Goal: Task Accomplishment & Management: Use online tool/utility

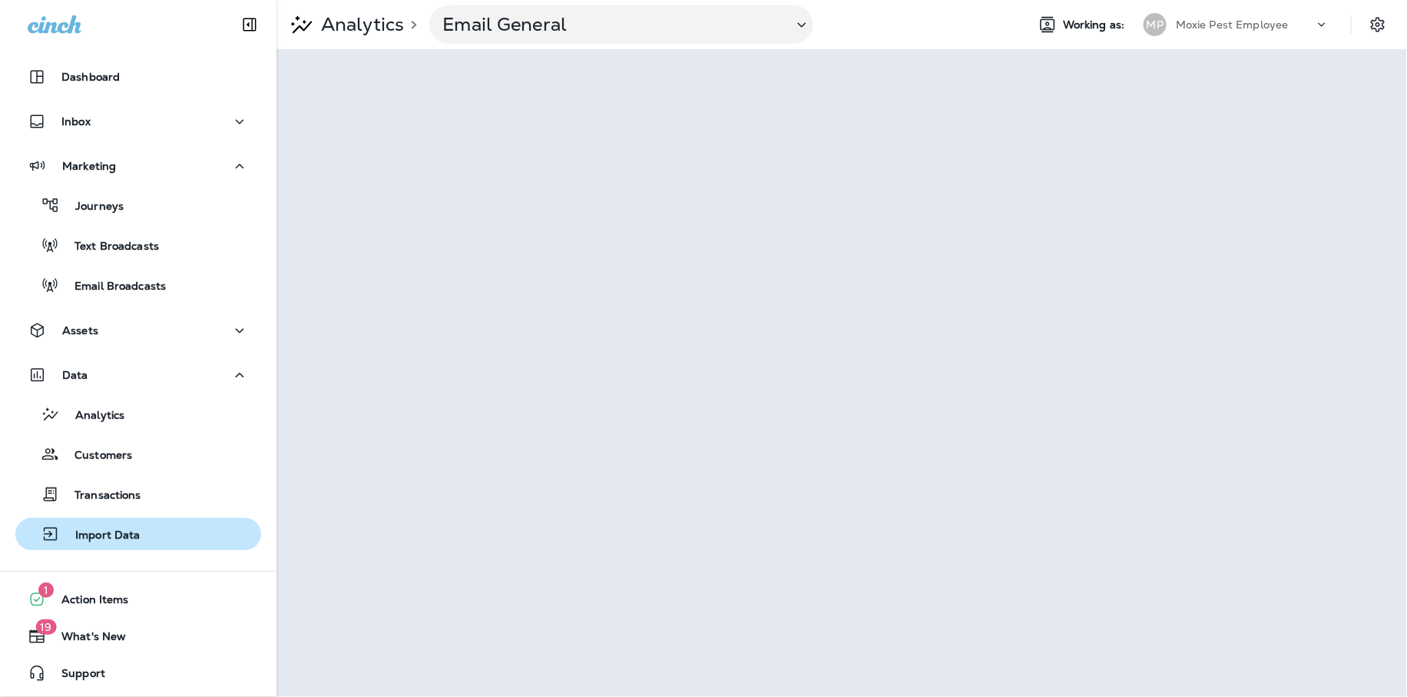
click at [128, 536] on p "Import Data" at bounding box center [100, 535] width 81 height 15
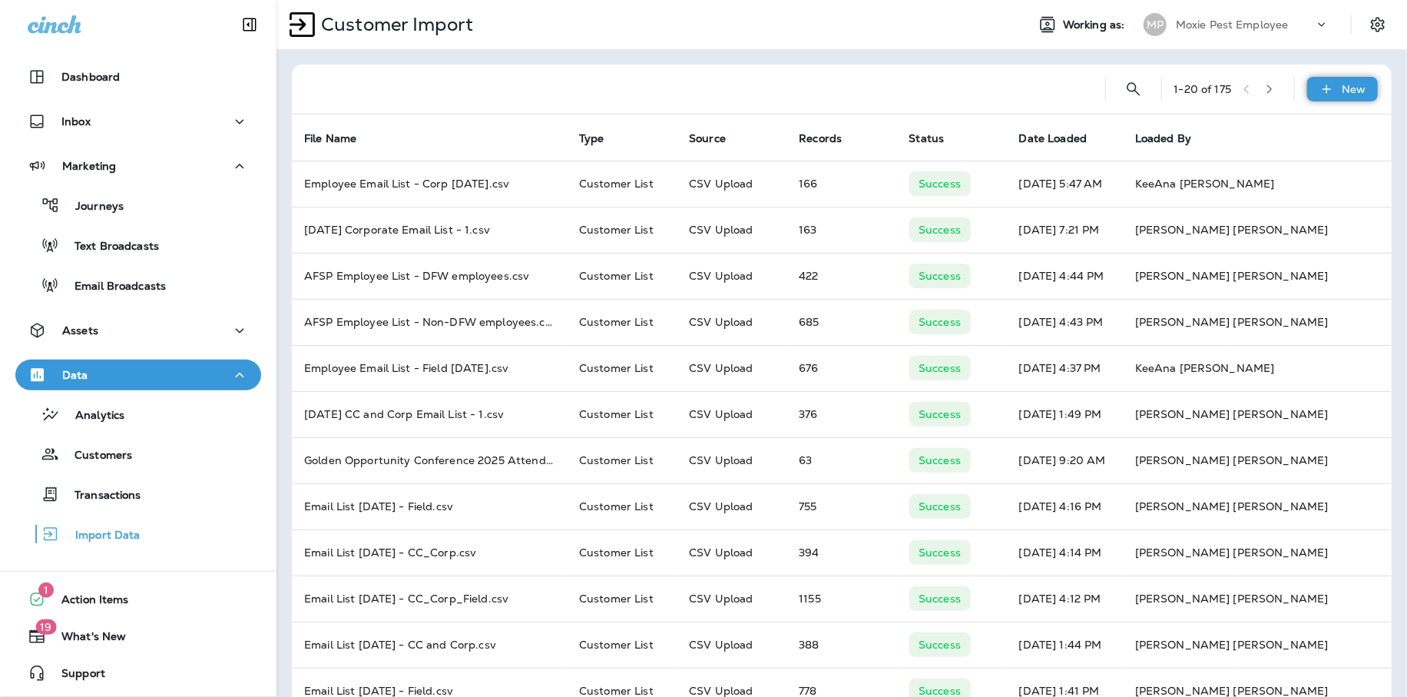
click at [1329, 86] on icon at bounding box center [1327, 88] width 16 height 15
click at [1291, 129] on p "Customer list" at bounding box center [1297, 129] width 71 height 12
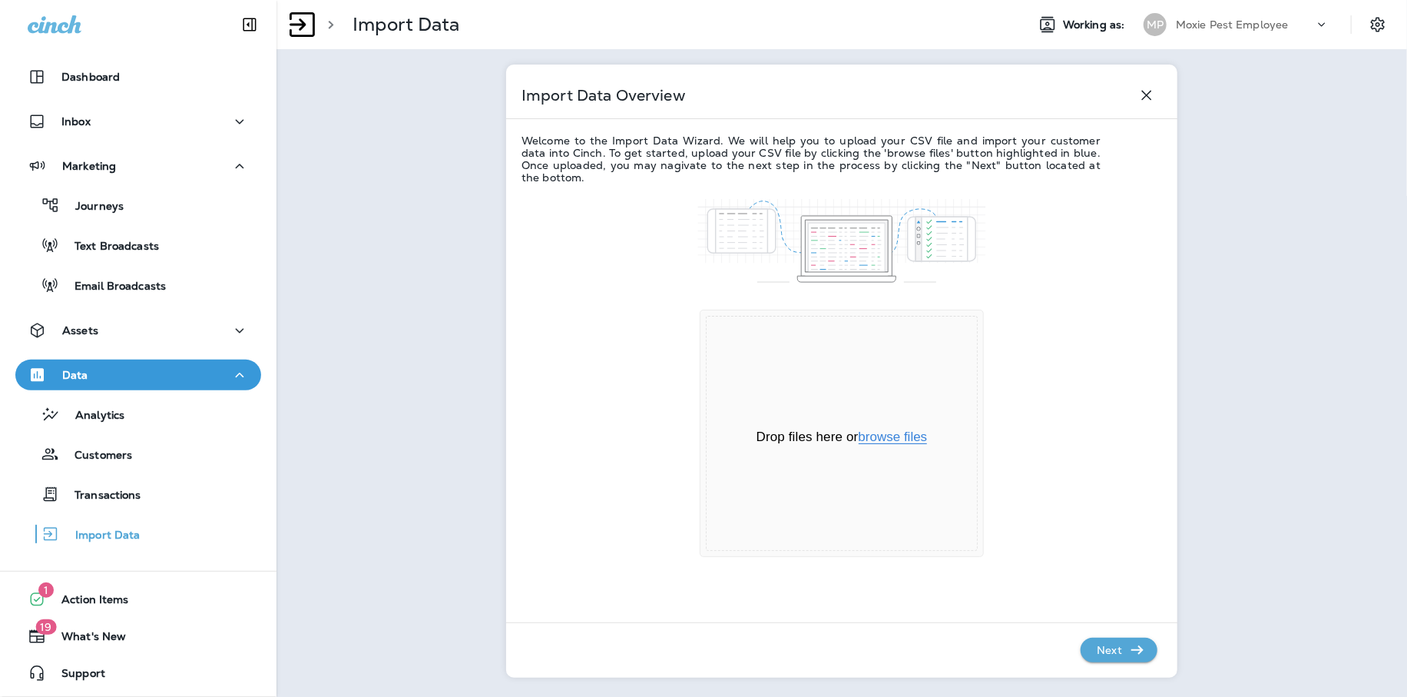
click at [892, 436] on button "browse files" at bounding box center [893, 437] width 69 height 14
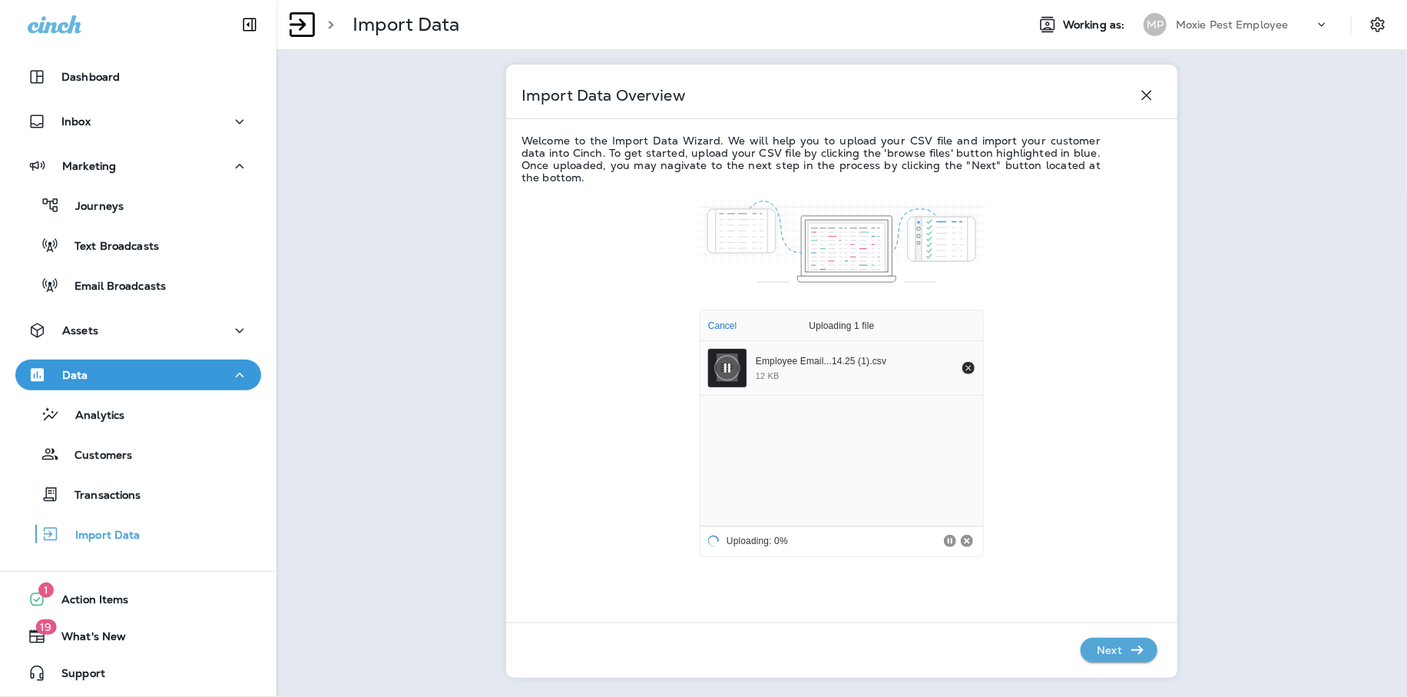
click at [1105, 634] on div "Next" at bounding box center [831, 642] width 651 height 40
click at [1104, 645] on p "Next" at bounding box center [1110, 650] width 38 height 25
click at [1135, 641] on icon "button" at bounding box center [1137, 650] width 18 height 18
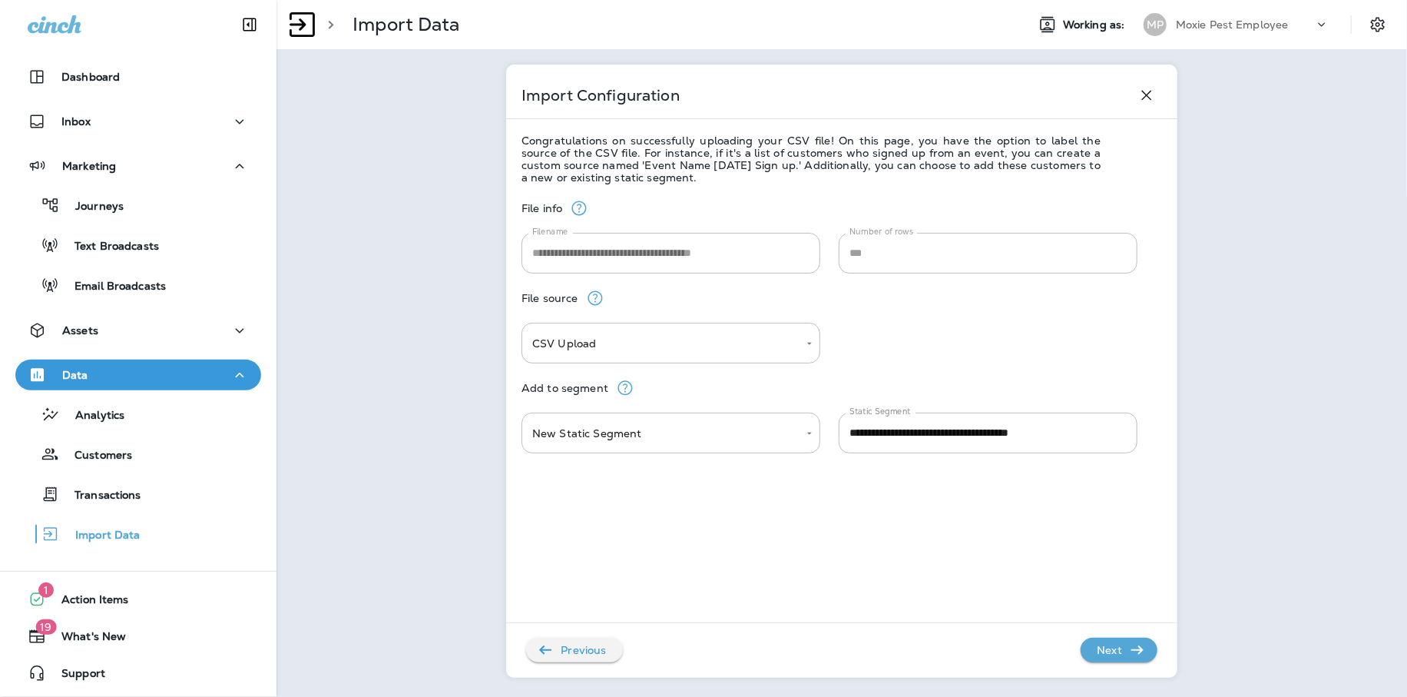
click at [1136, 657] on icon "button" at bounding box center [1137, 650] width 18 height 18
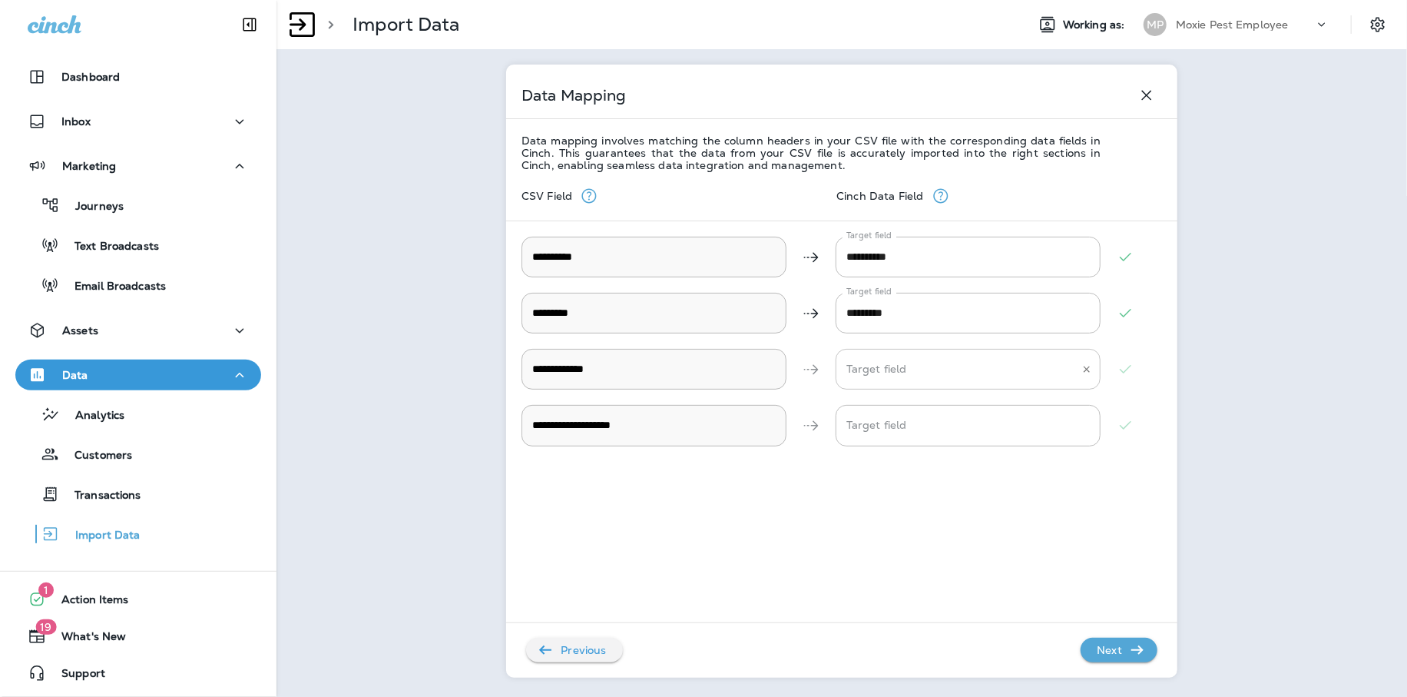
click at [950, 361] on Address "Target field" at bounding box center [957, 369] width 228 height 27
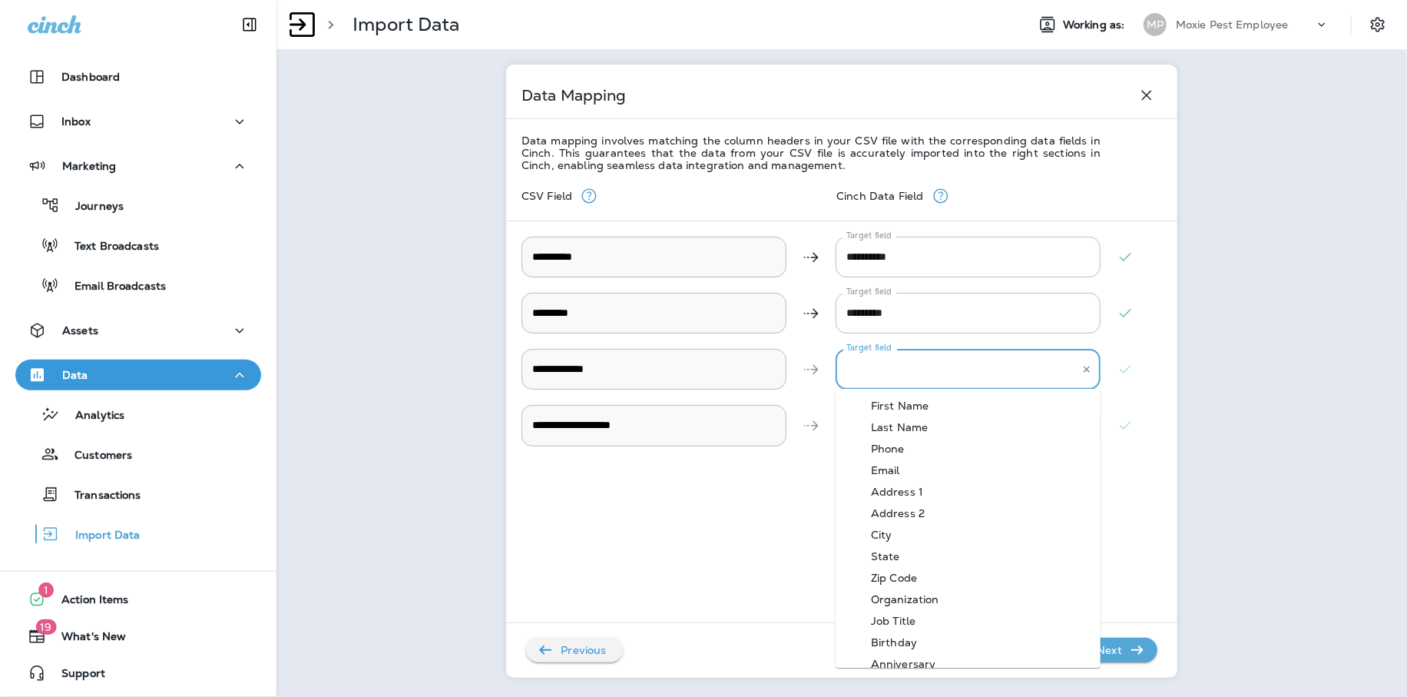
click at [913, 467] on div "Email" at bounding box center [885, 470] width 75 height 12
type Address "*****"
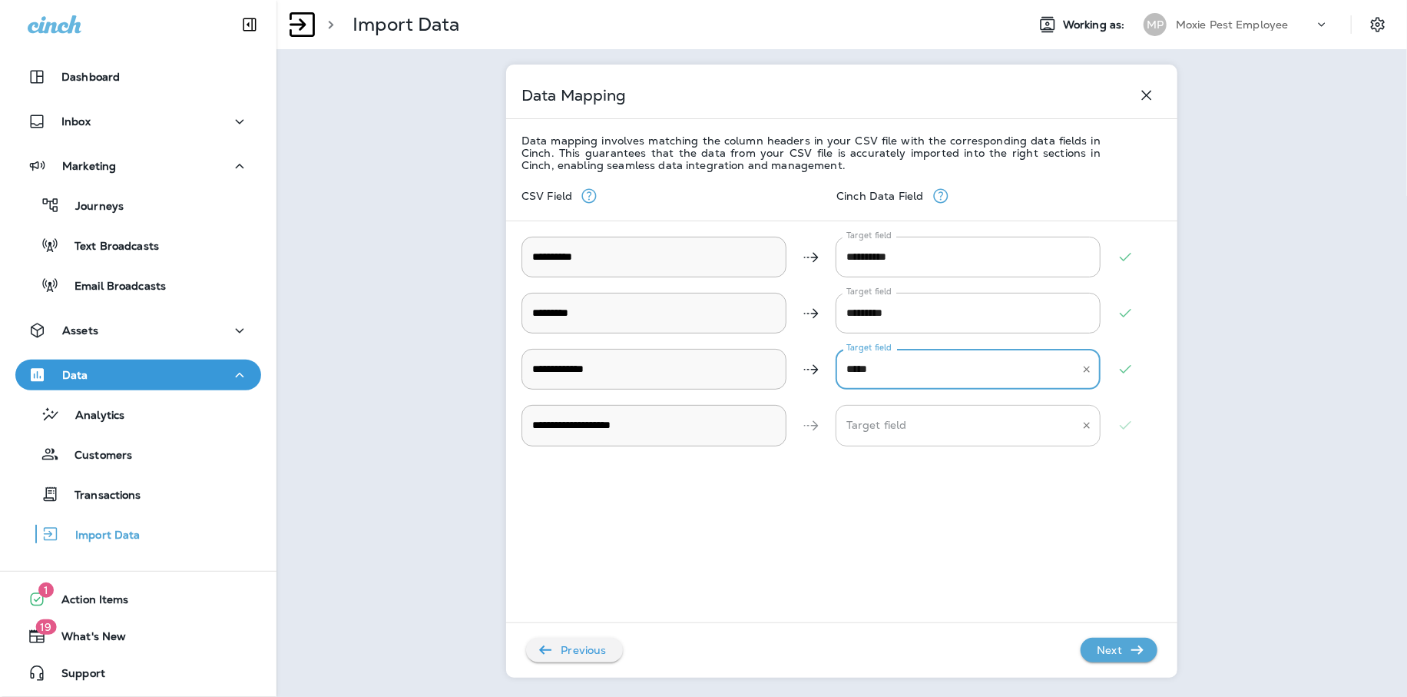
click at [909, 433] on Description "Target field" at bounding box center [957, 425] width 228 height 27
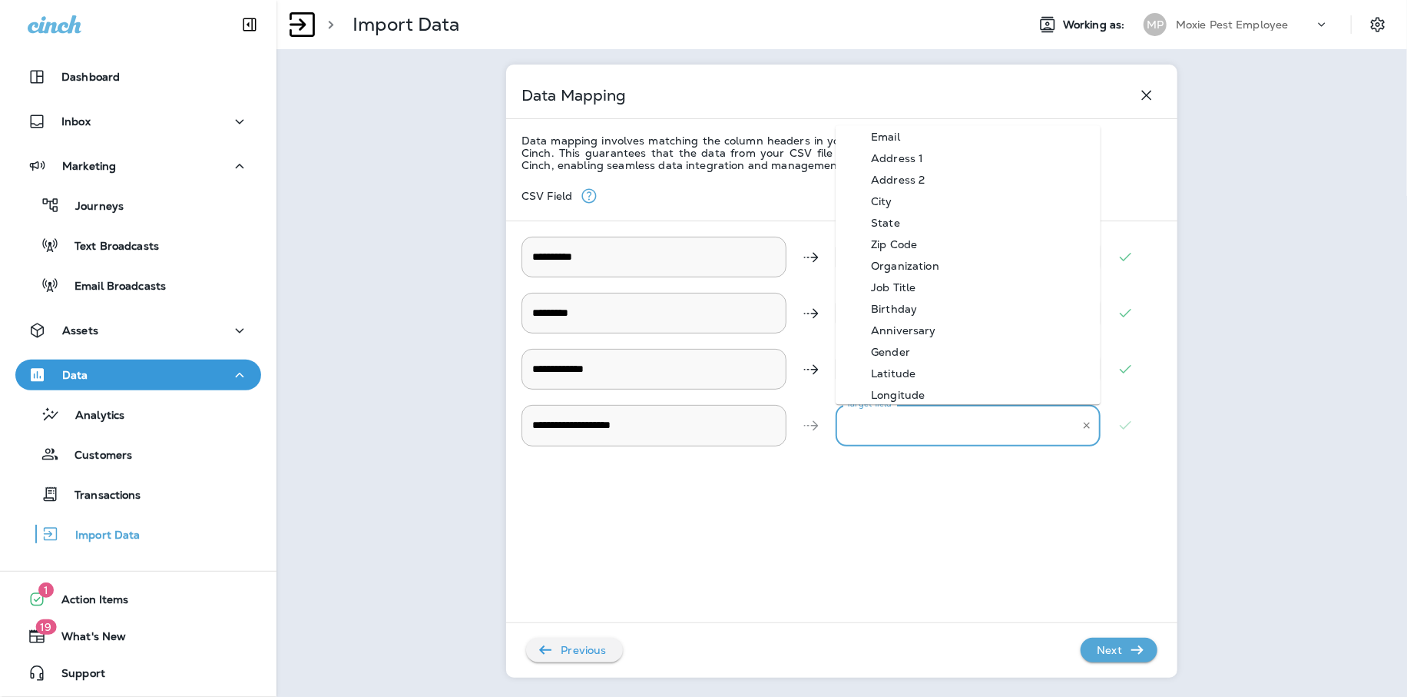
scroll to position [75, 0]
click at [917, 260] on div "Organization" at bounding box center [905, 262] width 114 height 12
type Description "**********"
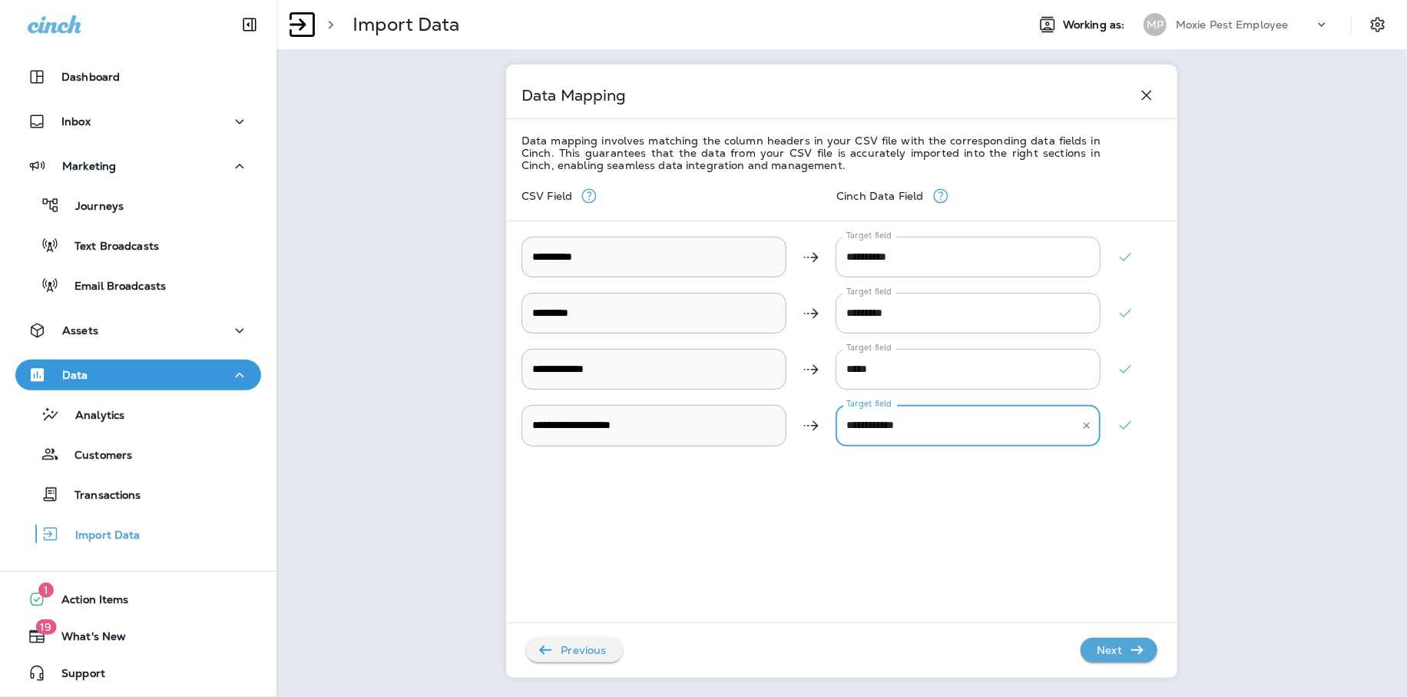
click at [1121, 649] on p "Next" at bounding box center [1110, 650] width 38 height 25
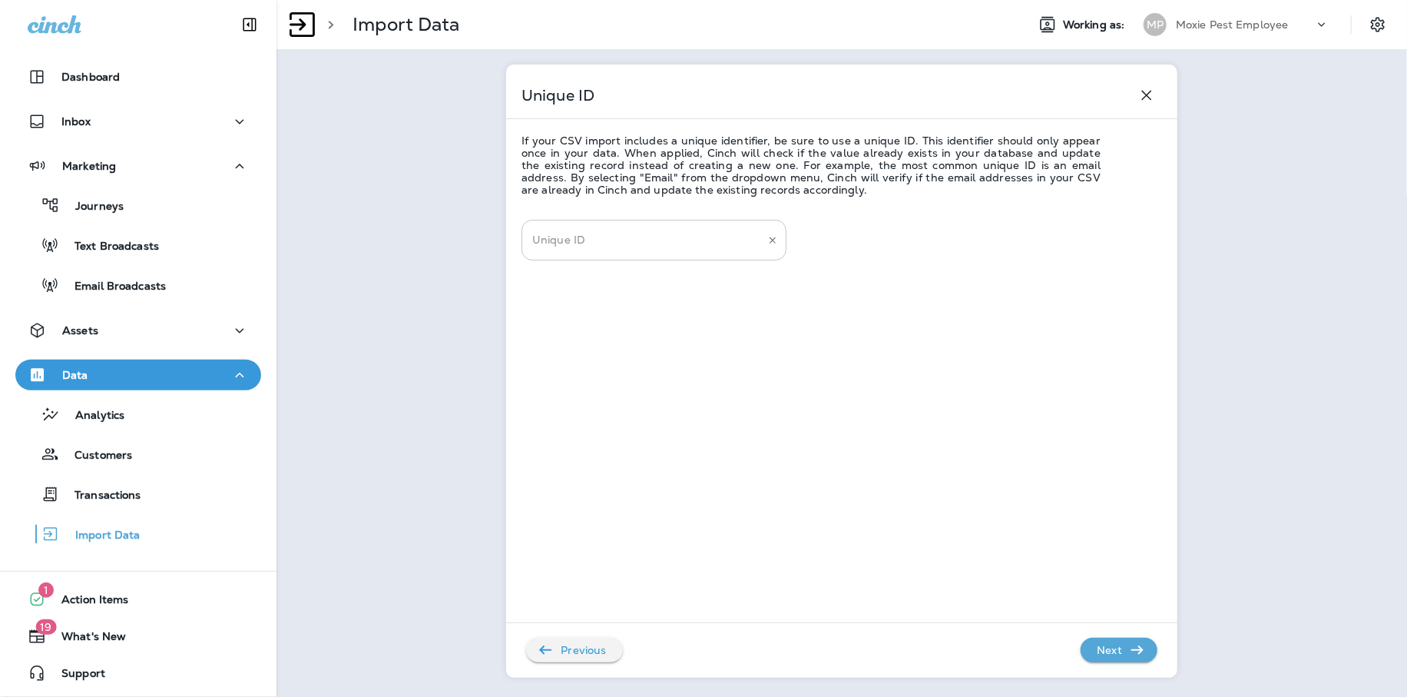
click at [676, 233] on input "Unique ID" at bounding box center [642, 240] width 228 height 27
click at [659, 339] on li "Email Address" at bounding box center [654, 342] width 265 height 22
type input "**********"
click at [1118, 645] on p "Next" at bounding box center [1110, 650] width 38 height 25
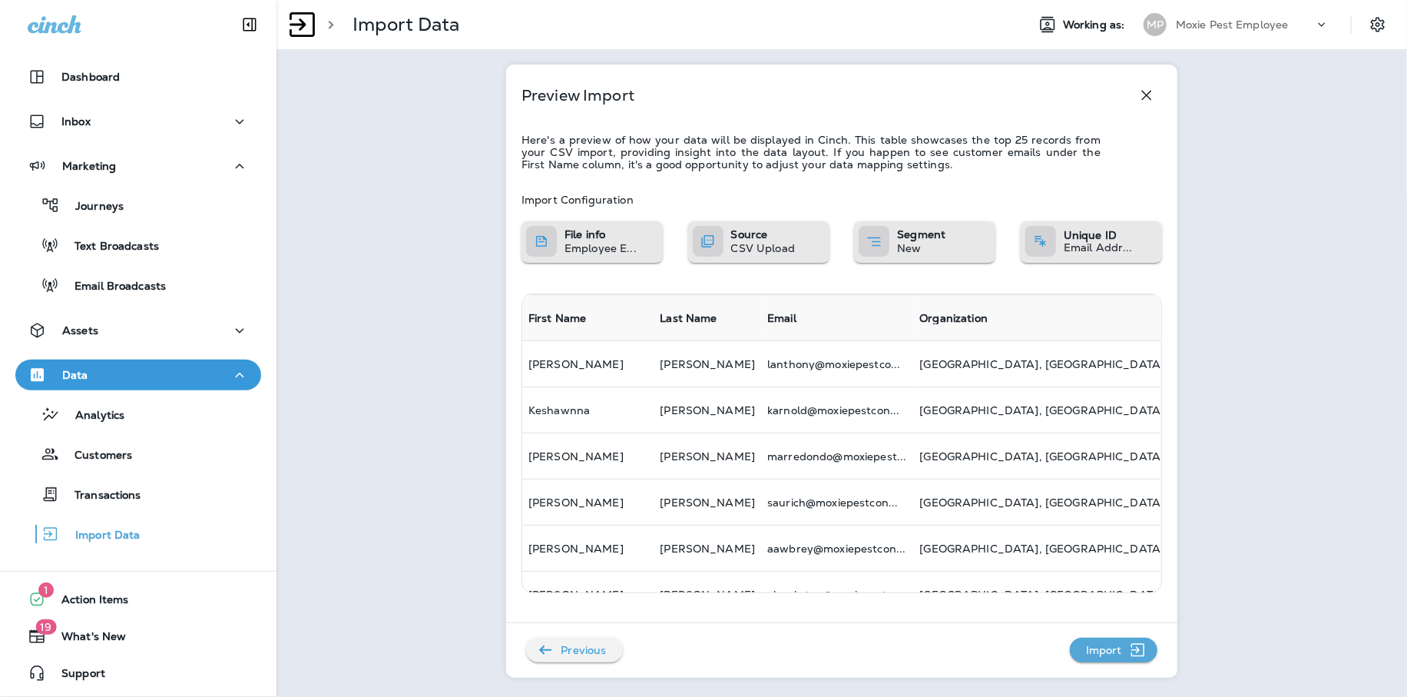
click at [1107, 658] on p "Import" at bounding box center [1104, 650] width 48 height 25
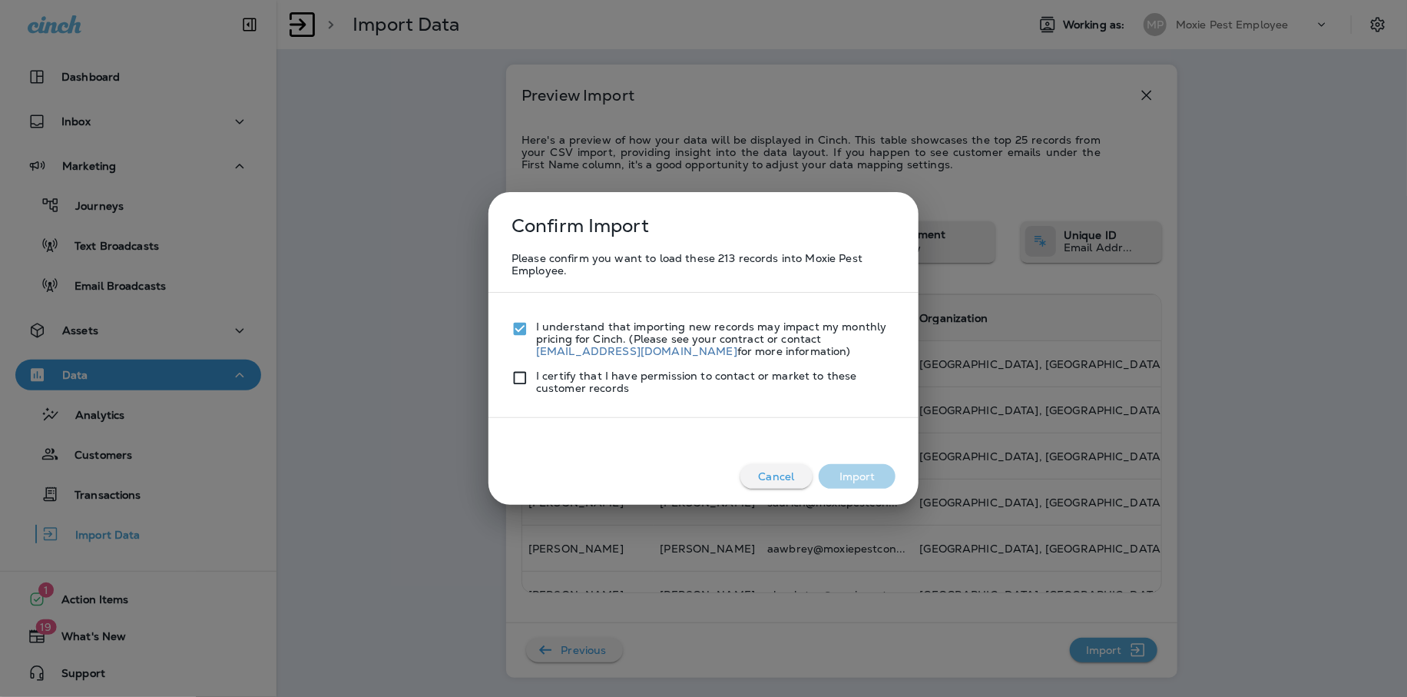
click at [530, 367] on div "I certify that I have permission to contact or market to these customer records" at bounding box center [704, 375] width 384 height 37
click at [868, 477] on button "Import" at bounding box center [857, 476] width 77 height 25
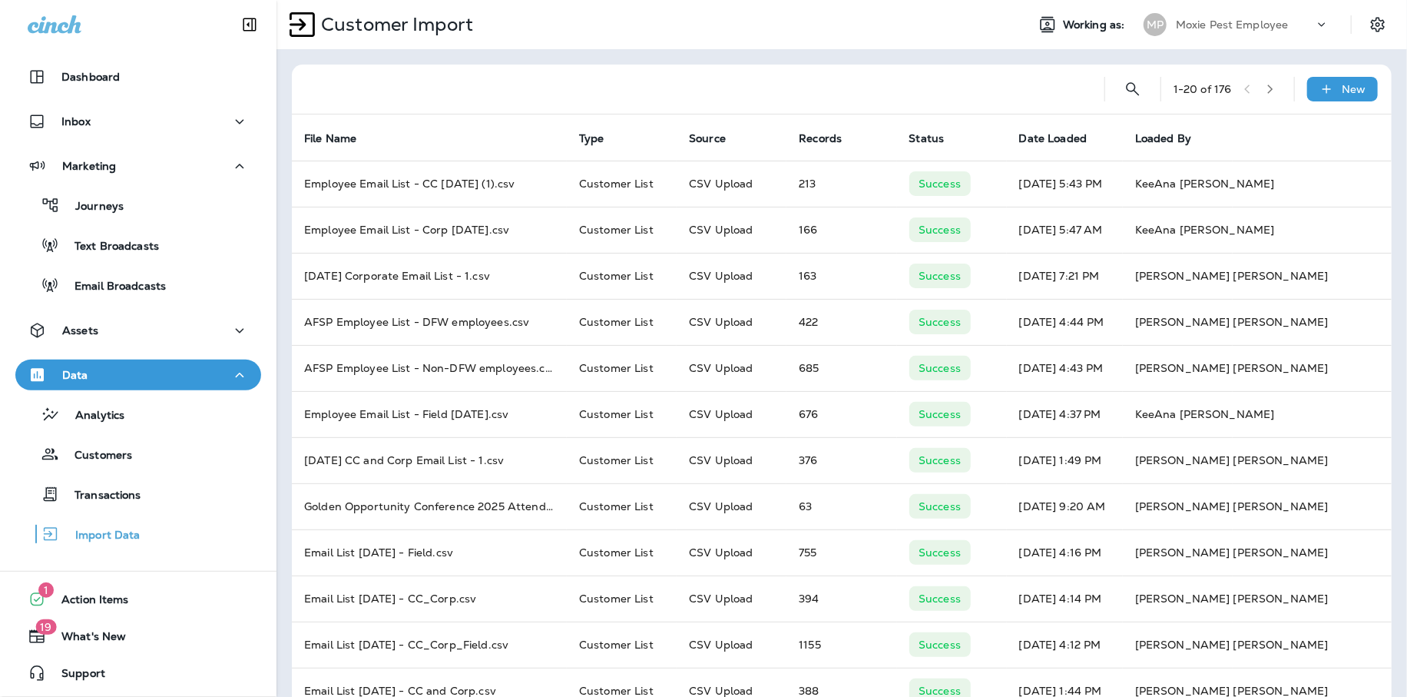
click at [981, 16] on div "Customer Import" at bounding box center [645, 24] width 737 height 38
